Goal: Communication & Community: Connect with others

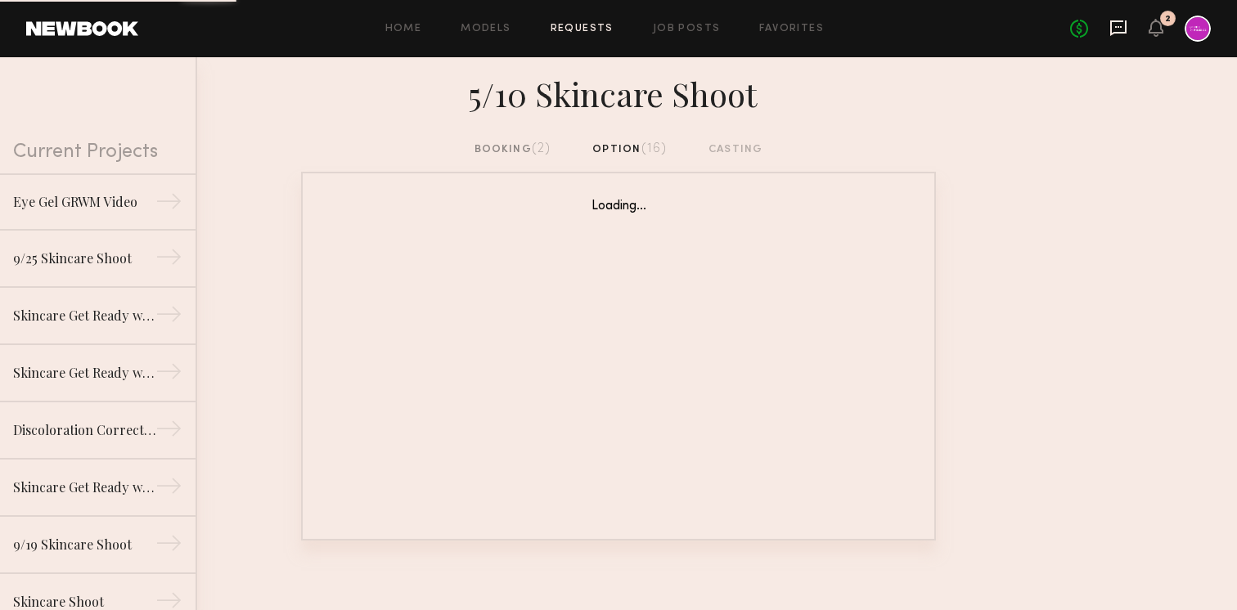
click at [1121, 30] on icon at bounding box center [1118, 28] width 18 height 18
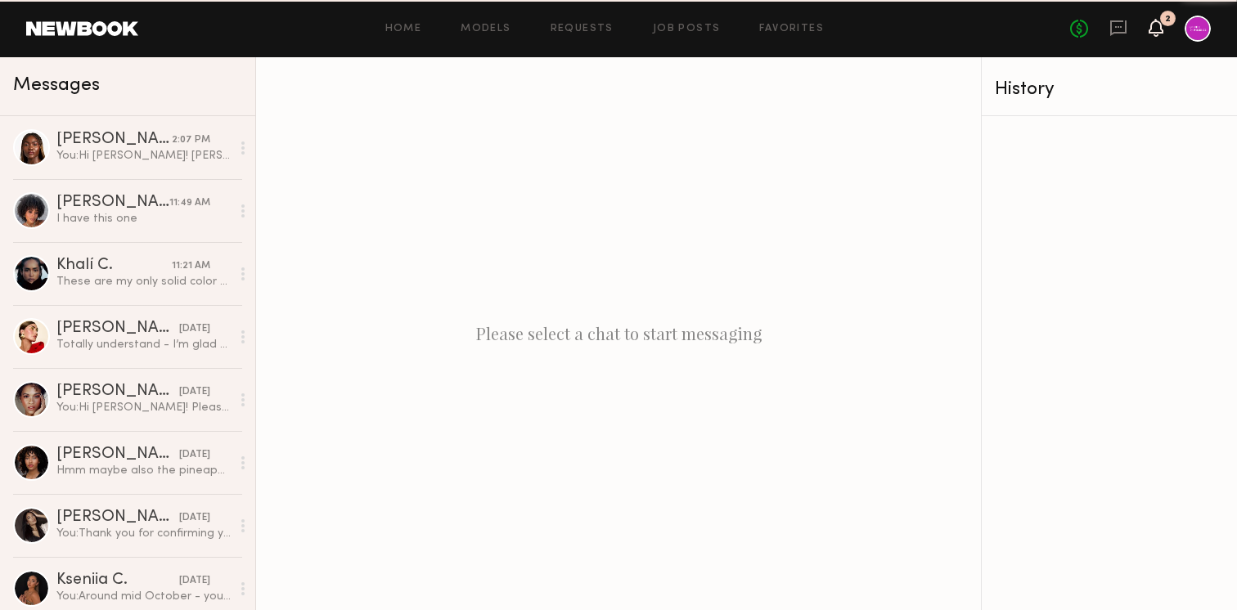
click at [1152, 29] on icon at bounding box center [1155, 26] width 13 height 11
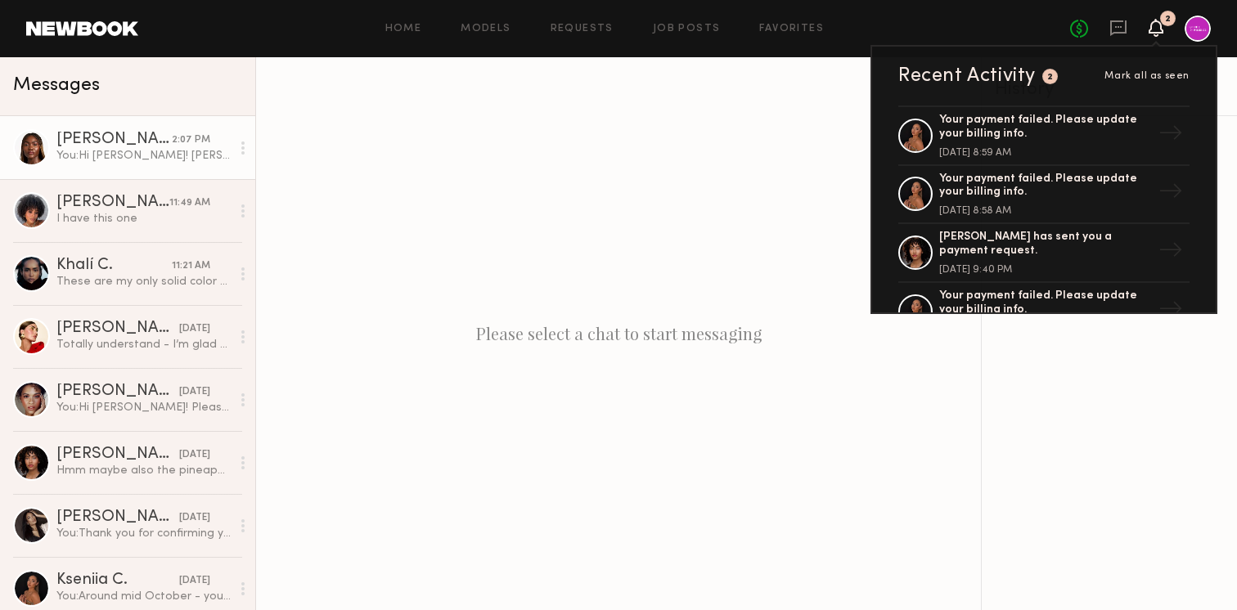
click at [186, 153] on div "You: Hi [PERSON_NAME]! [PERSON_NAME] here - Digital Marketing Manager at Good M…" at bounding box center [143, 156] width 174 height 16
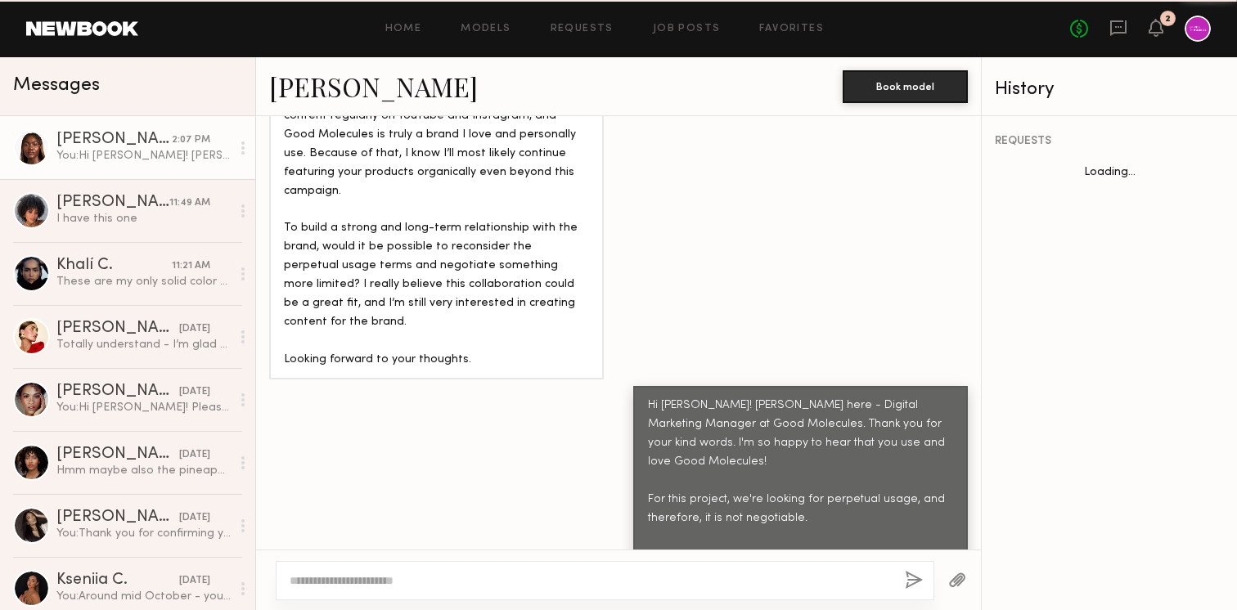
scroll to position [1874, 0]
